Goal: Register for event/course

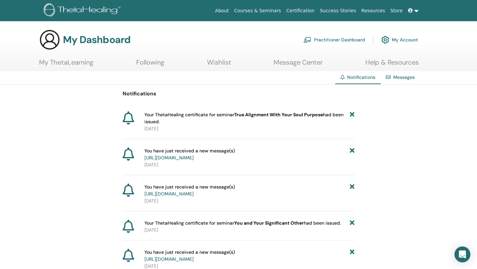
click at [283, 11] on link "Courses & Seminars" at bounding box center [258, 11] width 52 height 12
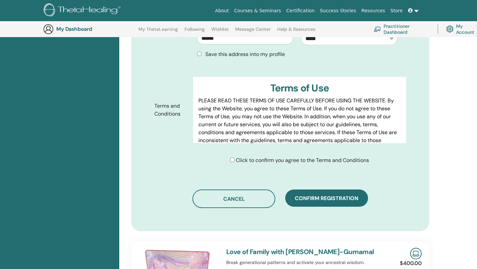
scroll to position [319, 0]
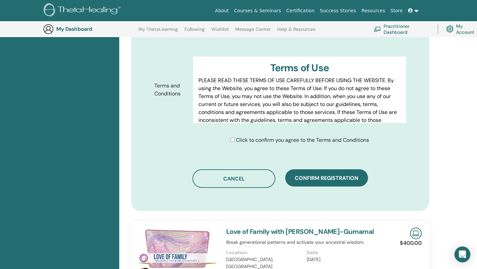
click at [232, 143] on div "Click to confirm you agree to the Terms and Conditions" at bounding box center [299, 140] width 139 height 8
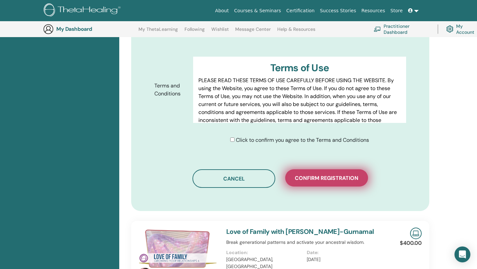
click at [303, 174] on button "Confirm registration" at bounding box center [326, 177] width 83 height 17
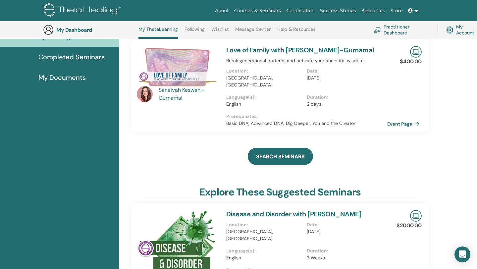
scroll to position [85, 0]
click at [269, 52] on link "Love of Family with Sanaiyah Keswani-Gurnamal" at bounding box center [300, 50] width 148 height 9
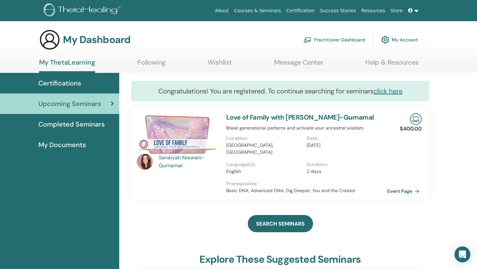
click at [168, 145] on img at bounding box center [178, 134] width 82 height 42
click at [185, 158] on div "Sanaiyah Keswani-Gurnamal" at bounding box center [189, 162] width 61 height 16
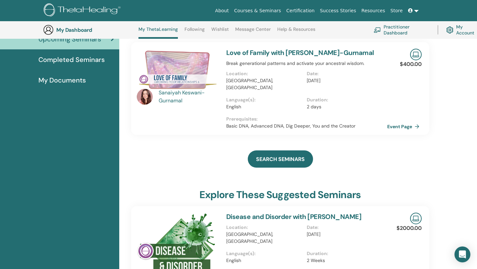
scroll to position [85, 0]
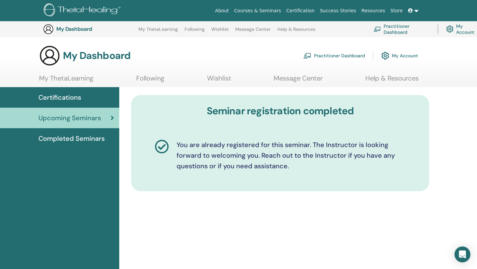
scroll to position [224, 0]
